Goal: Communication & Community: Answer question/provide support

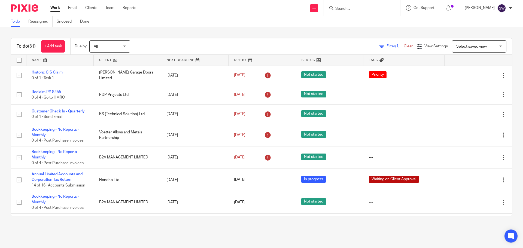
click at [357, 8] on input "Search" at bounding box center [359, 9] width 49 height 5
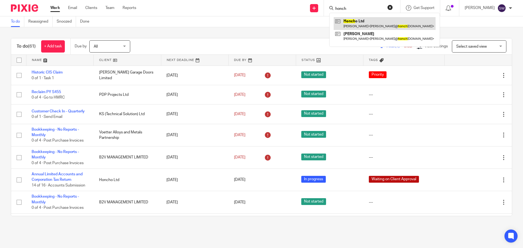
type input "honch"
click at [371, 22] on link at bounding box center [385, 23] width 102 height 13
click at [366, 21] on link at bounding box center [385, 23] width 102 height 13
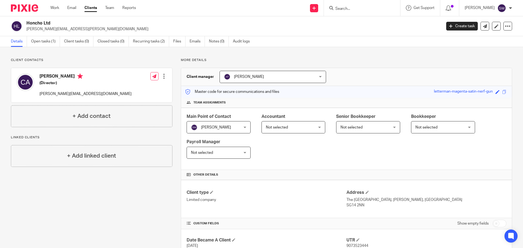
click at [359, 9] on input "Search" at bounding box center [359, 9] width 49 height 5
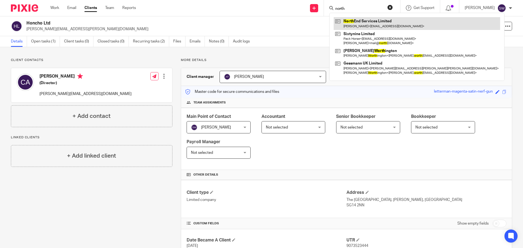
type input "north"
click at [358, 21] on link at bounding box center [417, 23] width 167 height 13
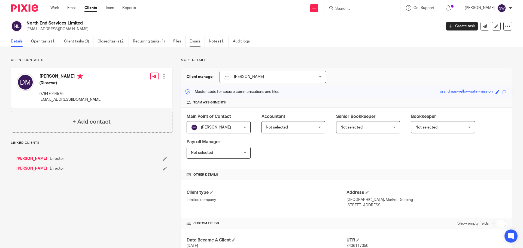
click at [195, 43] on link "Emails" at bounding box center [197, 41] width 15 height 11
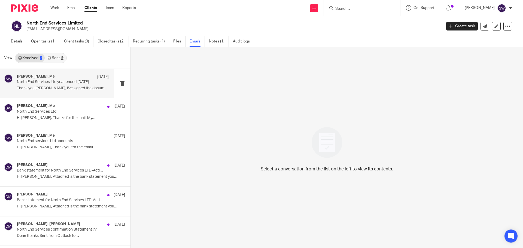
click at [58, 81] on p "North End Services Ltd year ended [DATE]" at bounding box center [54, 82] width 74 height 5
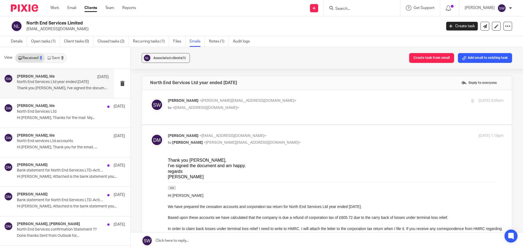
click at [285, 98] on p "Sarah Wills <sarah@infinity-accounting.co.uk>" at bounding box center [280, 101] width 224 height 6
checkbox input "true"
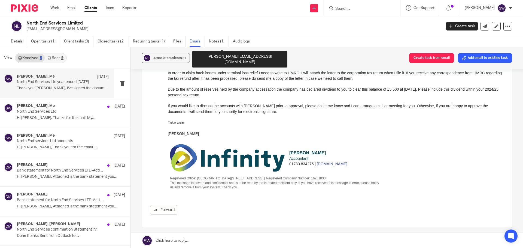
scroll to position [421, 0]
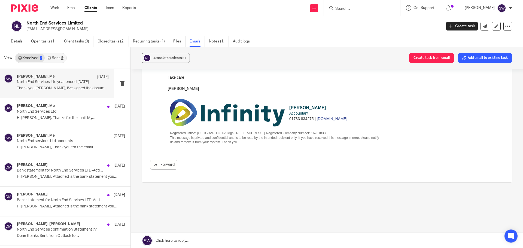
click at [54, 58] on link "Sent 9" at bounding box center [55, 58] width 21 height 9
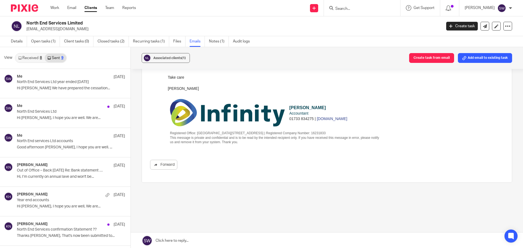
scroll to position [1, 0]
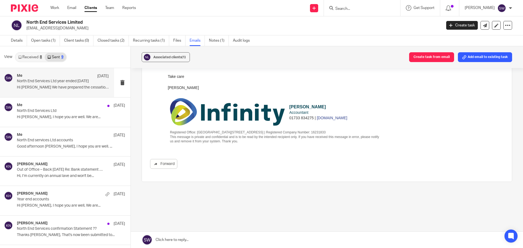
click at [46, 82] on p "North End Services Ltd year ended 31 March 2025" at bounding box center [54, 81] width 74 height 5
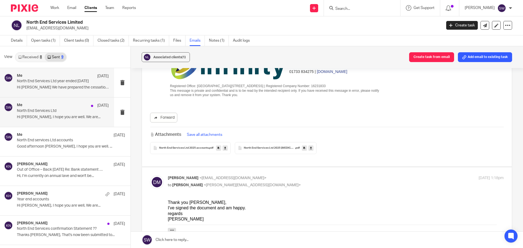
scroll to position [176, 0]
click at [46, 113] on p "North End Services Ltd" at bounding box center [54, 111] width 74 height 5
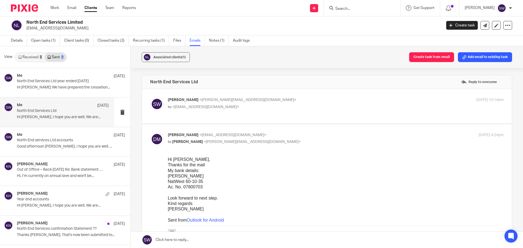
scroll to position [0, 0]
click at [49, 140] on p "North End services Ltd accounts" at bounding box center [54, 140] width 74 height 5
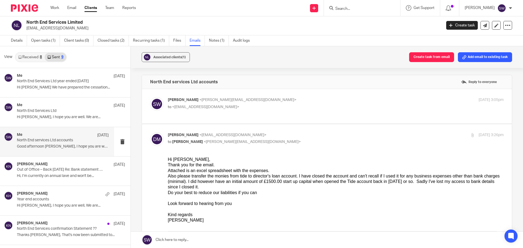
click at [284, 99] on p "Sarah Wills <sarah@infinity-accounting.co.uk>" at bounding box center [280, 100] width 224 height 6
checkbox input "true"
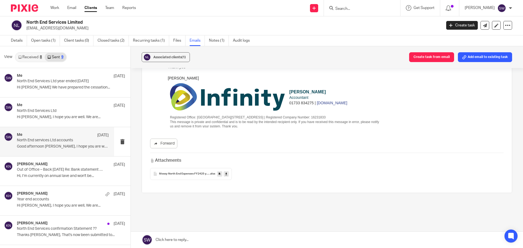
scroll to position [409, 0]
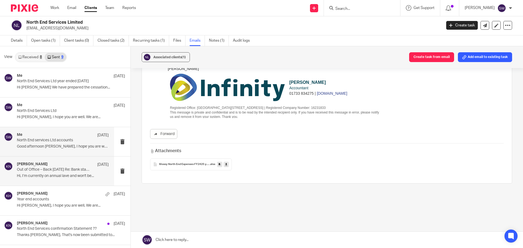
click at [35, 170] on p "Out of Office – Back Tuesday 15th July Re: Bank statement for North End Service…" at bounding box center [54, 170] width 74 height 5
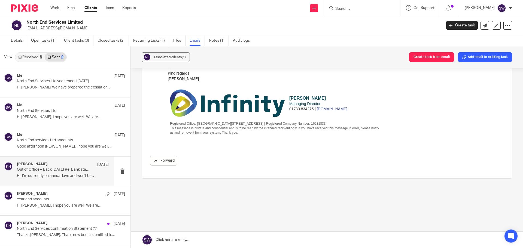
scroll to position [119, 0]
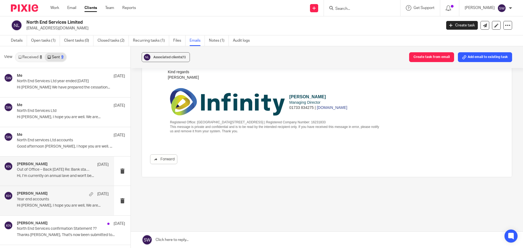
click at [56, 192] on div "Kerry Hall 7 Jul" at bounding box center [63, 194] width 92 height 5
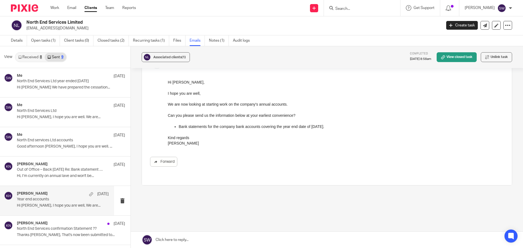
scroll to position [50, 0]
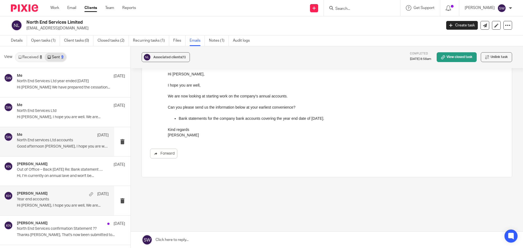
click at [40, 148] on p "Good afternoon David, I hope you are well. ..." at bounding box center [63, 146] width 92 height 5
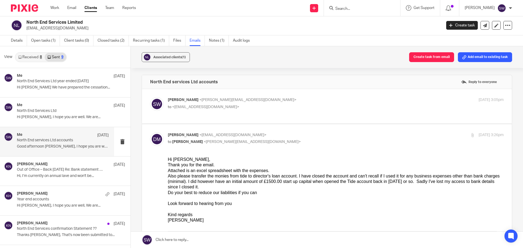
scroll to position [0, 0]
click at [264, 99] on p "Sarah Wills <sarah@infinity-accounting.co.uk>" at bounding box center [280, 100] width 224 height 6
checkbox input "true"
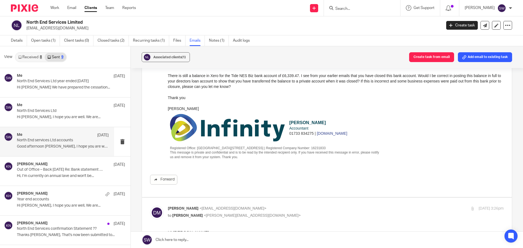
scroll to position [82, 0]
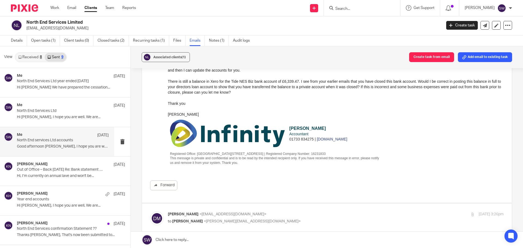
drag, startPoint x: 348, startPoint y: 11, endPoint x: 351, endPoint y: 8, distance: 4.5
click at [350, 10] on input "Search" at bounding box center [359, 9] width 49 height 5
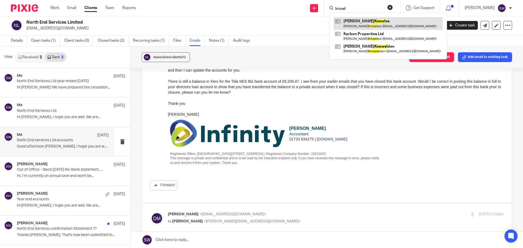
type input "knowl"
click at [361, 26] on link at bounding box center [388, 23] width 109 height 13
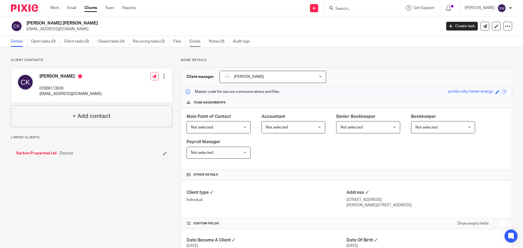
click at [195, 40] on link "Emails" at bounding box center [197, 41] width 15 height 11
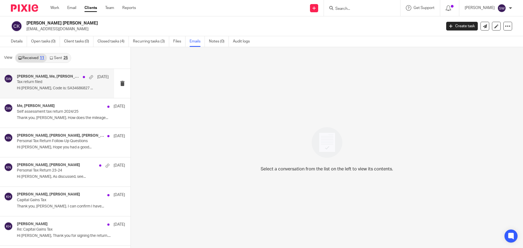
click at [19, 81] on p "Tax return filed" at bounding box center [54, 82] width 74 height 5
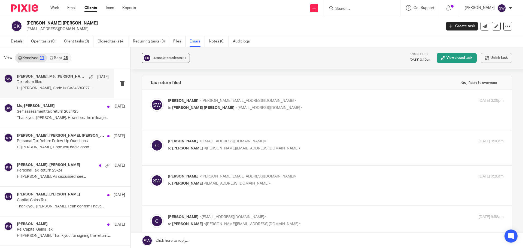
click at [304, 104] on div "[PERSON_NAME] <[PERSON_NAME][EMAIL_ADDRESS][DOMAIN_NAME]> to [PERSON_NAME] [PER…" at bounding box center [280, 104] width 224 height 13
checkbox input "true"
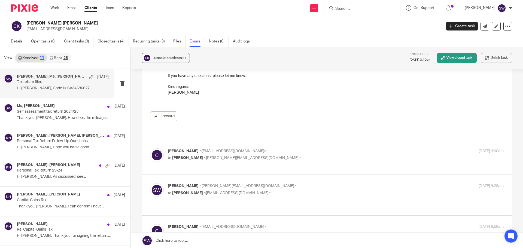
scroll to position [109, 0]
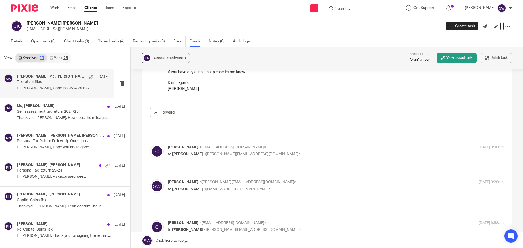
click at [296, 152] on p "to Sarah Wills <sarah@infinity-accounting.co.uk>" at bounding box center [280, 155] width 224 height 6
checkbox input "true"
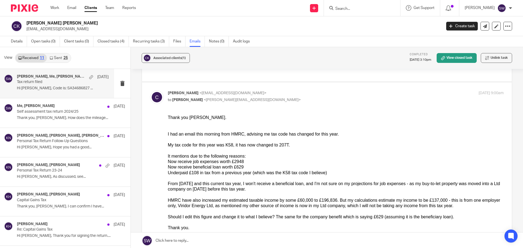
scroll to position [164, 0]
click at [359, 10] on input "Search" at bounding box center [359, 9] width 49 height 5
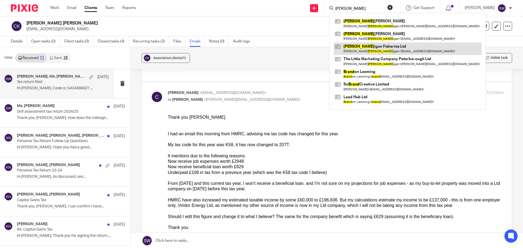
type input "brann"
click at [373, 50] on link at bounding box center [408, 49] width 148 height 13
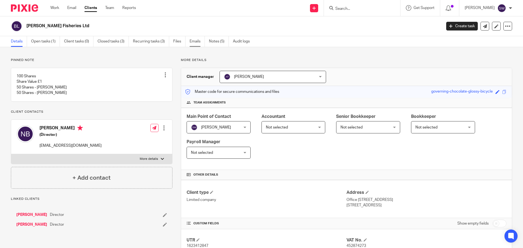
click at [197, 42] on link "Emails" at bounding box center [197, 41] width 15 height 11
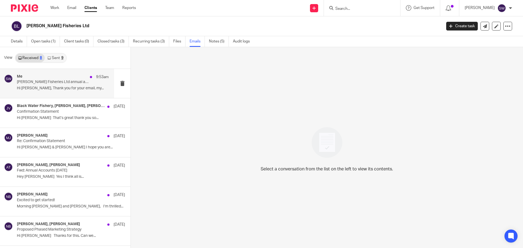
click at [62, 82] on p "[PERSON_NAME] Fisheries Ltd annual accounts year ended [DATE]" at bounding box center [54, 82] width 74 height 5
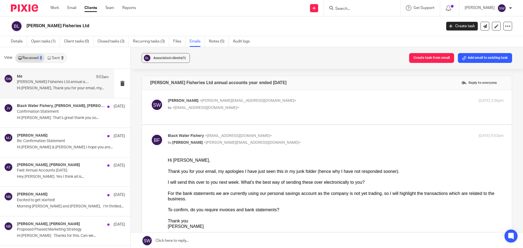
click at [291, 107] on p "to <[EMAIL_ADDRESS][DOMAIN_NAME]>" at bounding box center [280, 108] width 224 height 6
checkbox input "true"
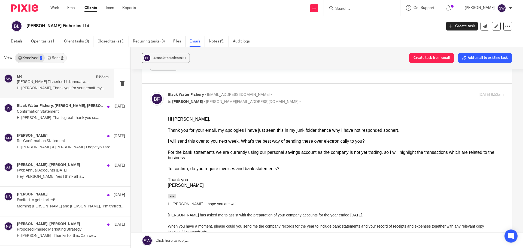
scroll to position [191, 0]
click at [316, 128] on div "Thank you for your email, my apologies I have just seen this in my junk folder …" at bounding box center [336, 130] width 336 height 5
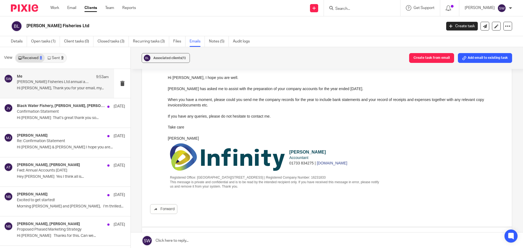
scroll to position [0, 0]
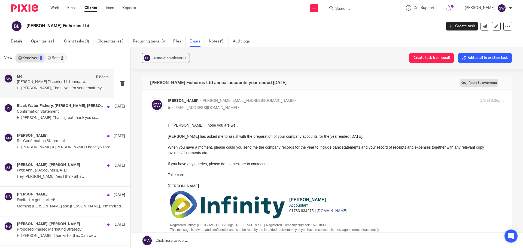
click at [469, 83] on label "Reply to everyone" at bounding box center [479, 83] width 38 height 8
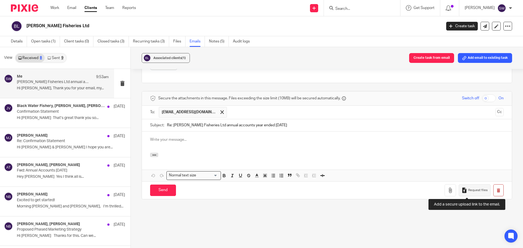
click at [469, 191] on span "Request files" at bounding box center [478, 190] width 19 height 4
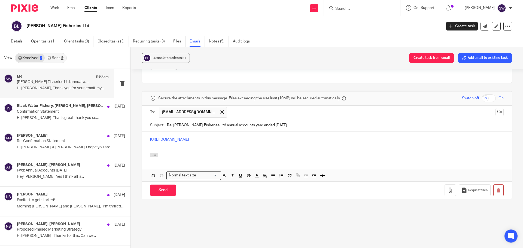
click at [148, 140] on div "[URL][DOMAIN_NAME]" at bounding box center [327, 142] width 370 height 21
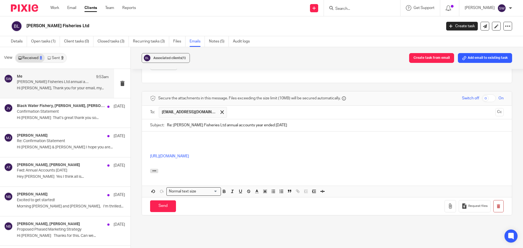
click at [157, 139] on p at bounding box center [327, 139] width 354 height 5
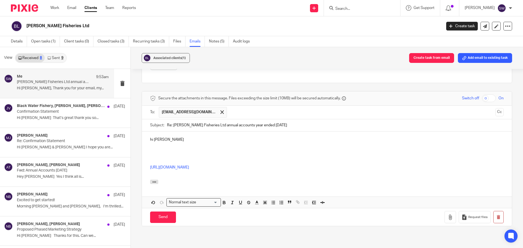
drag, startPoint x: 152, startPoint y: 140, endPoint x: 153, endPoint y: 119, distance: 21.3
click at [152, 139] on p "hi [PERSON_NAME]" at bounding box center [327, 139] width 354 height 5
click at [150, 149] on p at bounding box center [327, 150] width 354 height 5
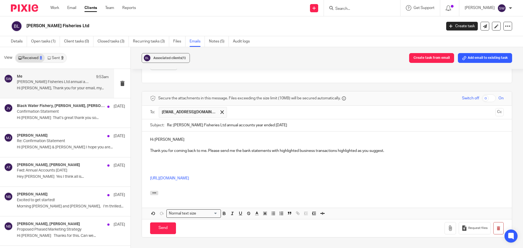
click at [390, 151] on p "Thank you for coming back to me. Please send me the bank statements with highli…" at bounding box center [327, 150] width 354 height 5
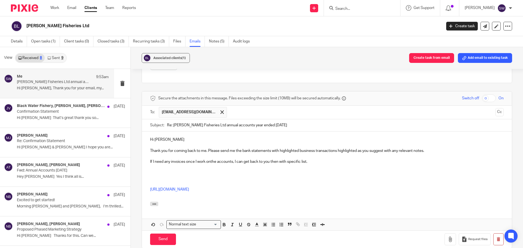
click at [210, 160] on p "If I need any invoices once I work onthe accounts, I can get back to you then w…" at bounding box center [327, 161] width 354 height 5
drag, startPoint x: 196, startPoint y: 161, endPoint x: 198, endPoint y: 159, distance: 2.9
click at [197, 161] on p "If I need any invoices once I work on the accounts, I can get back to you then …" at bounding box center [327, 161] width 354 height 5
click at [292, 162] on p "If I need any invoices once I start to work on the accounts, I can get back to …" at bounding box center [327, 161] width 354 height 5
drag, startPoint x: 292, startPoint y: 161, endPoint x: 314, endPoint y: 125, distance: 41.8
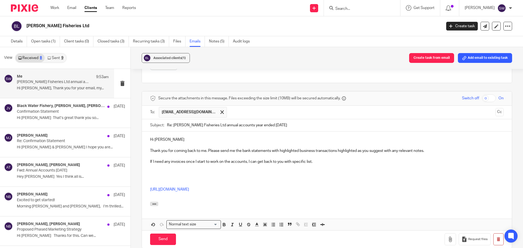
click at [292, 160] on p "If I need any invoices once I start to work on the accounts, I can get back to …" at bounding box center [327, 161] width 354 height 5
click at [339, 162] on p "If I need any invoices once I start to work on the accounts, I can get back to …" at bounding box center [327, 161] width 354 height 5
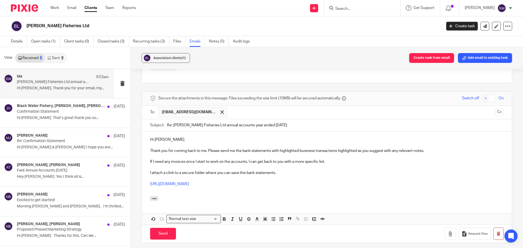
click at [152, 191] on p at bounding box center [327, 189] width 354 height 5
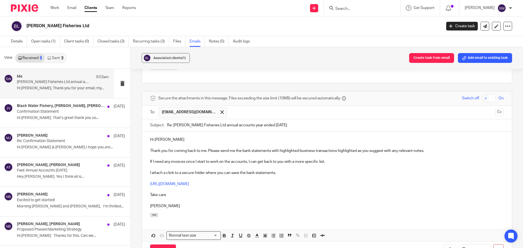
scroll to position [484, 0]
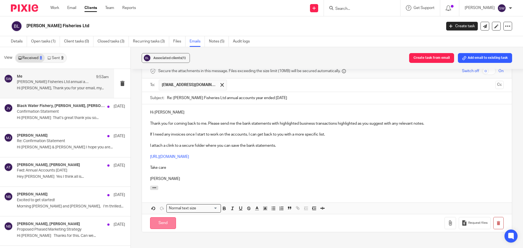
click at [167, 222] on input "Send" at bounding box center [163, 224] width 26 height 12
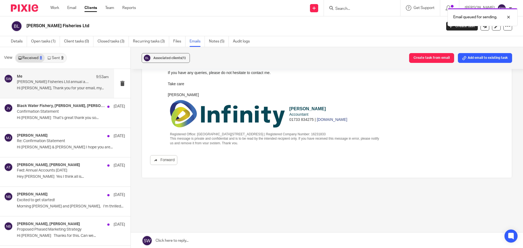
scroll to position [361, 0]
